Goal: Task Accomplishment & Management: Manage account settings

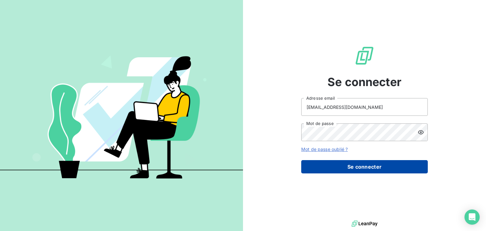
click at [330, 169] on button "Se connecter" at bounding box center [364, 166] width 127 height 13
